Goal: Transaction & Acquisition: Download file/media

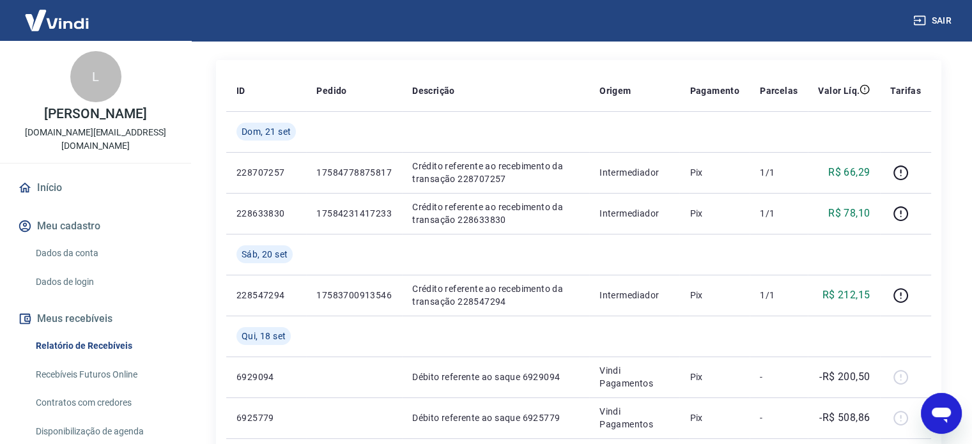
scroll to position [128, 0]
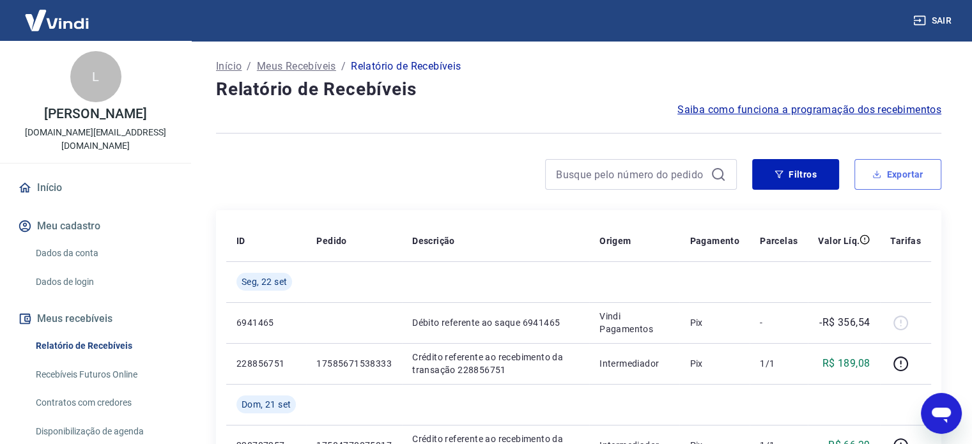
click at [908, 173] on button "Exportar" at bounding box center [897, 174] width 87 height 31
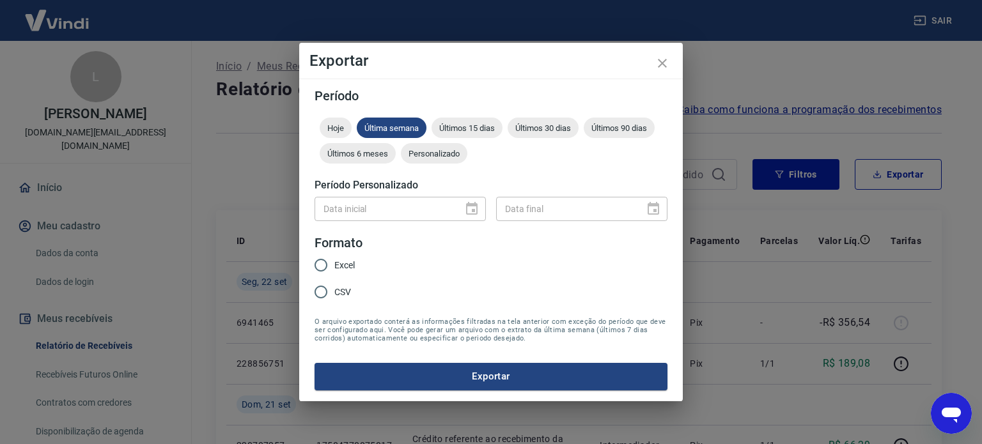
drag, startPoint x: 340, startPoint y: 265, endPoint x: 426, endPoint y: 268, distance: 85.7
click at [340, 265] on span "Excel" at bounding box center [344, 265] width 20 height 13
click at [334, 265] on input "Excel" at bounding box center [320, 265] width 27 height 27
radio input "true"
click at [475, 209] on div "Data inicial" at bounding box center [399, 209] width 171 height 24
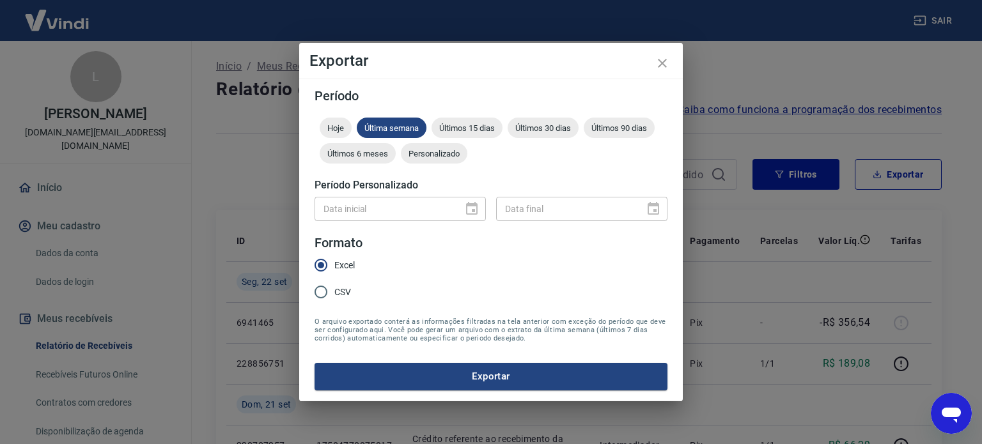
click at [474, 209] on div at bounding box center [468, 209] width 18 height 0
click at [467, 209] on div at bounding box center [468, 209] width 18 height 0
click at [441, 155] on span "Personalizado" at bounding box center [434, 154] width 66 height 10
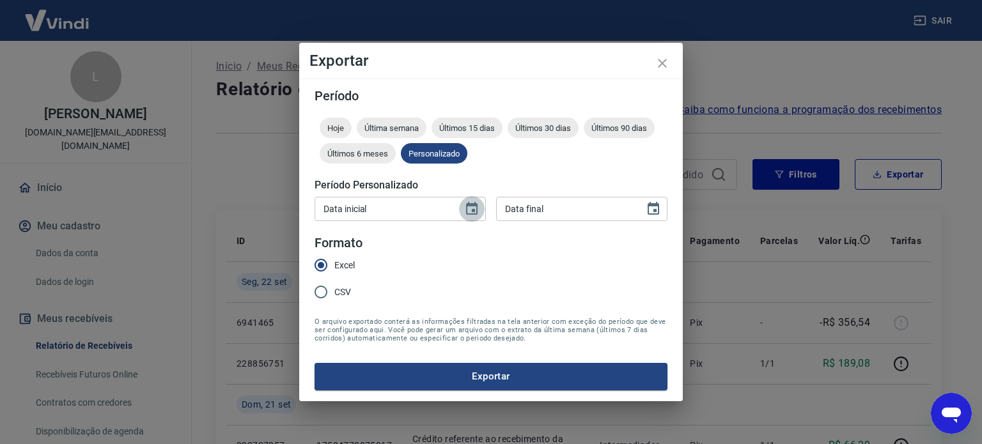
click at [470, 213] on icon "Choose date" at bounding box center [471, 208] width 15 height 15
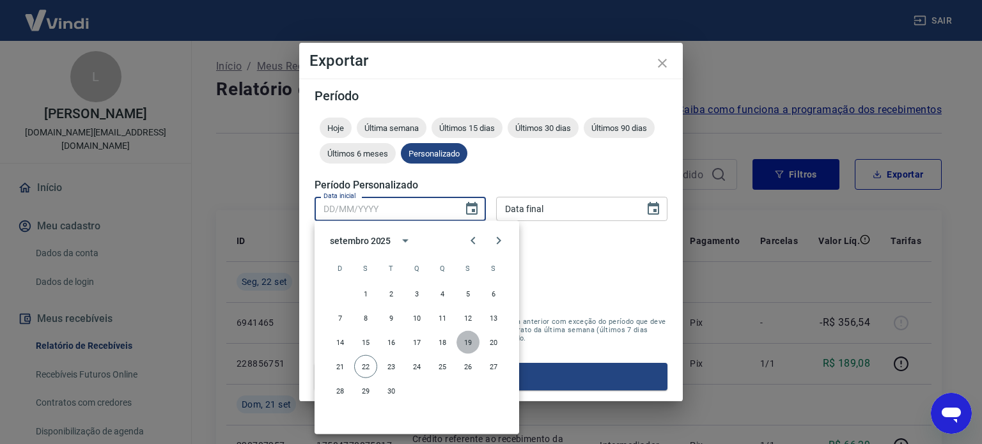
click at [468, 344] on button "19" at bounding box center [467, 342] width 23 height 23
type input "[DATE]"
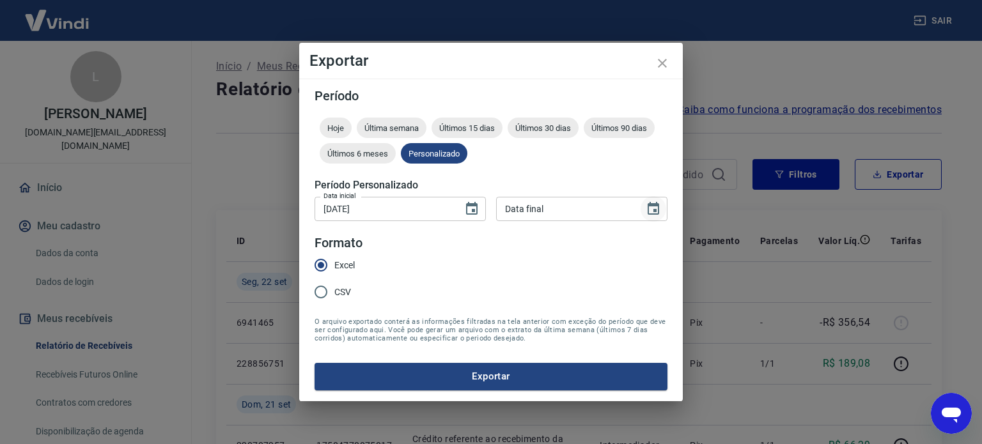
click at [648, 212] on icon "Choose date" at bounding box center [653, 208] width 12 height 13
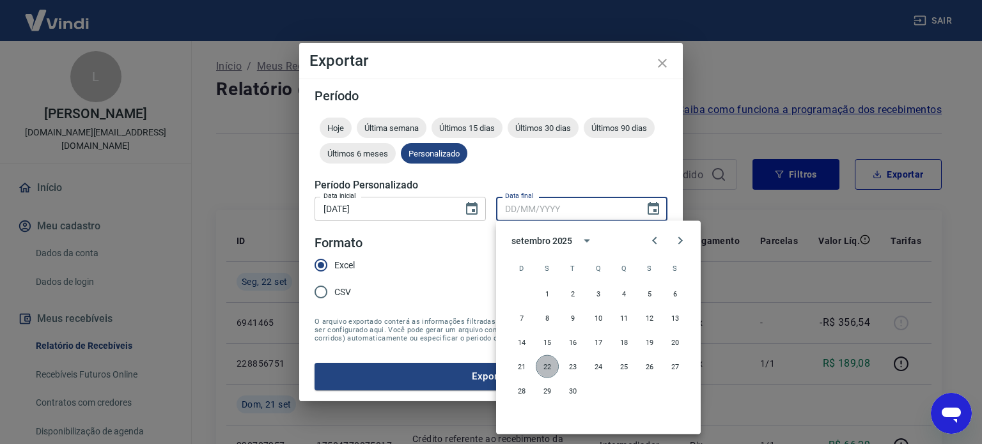
click at [548, 369] on button "22" at bounding box center [547, 366] width 23 height 23
type input "[DATE]"
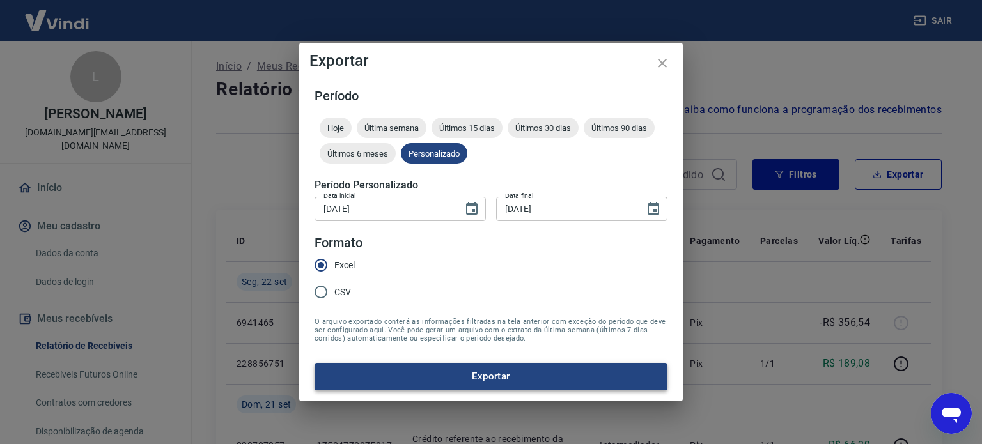
click at [529, 375] on button "Exportar" at bounding box center [490, 376] width 353 height 27
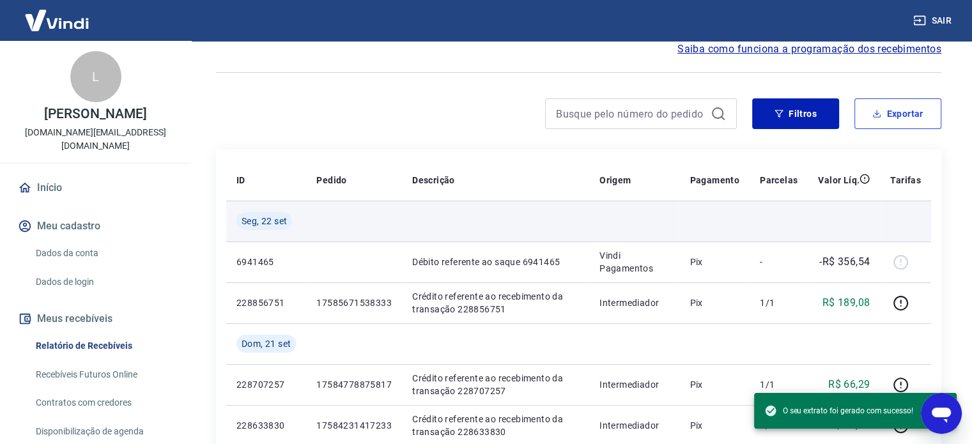
scroll to position [64, 0]
